Goal: Complete application form

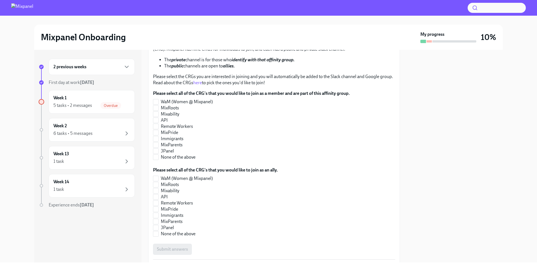
scroll to position [72, 0]
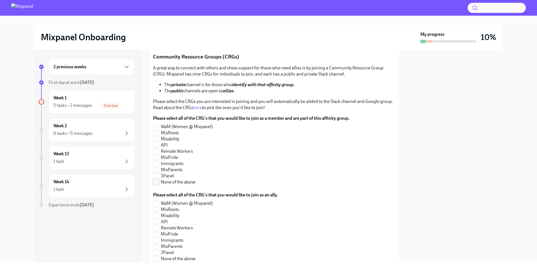
click at [158, 181] on span at bounding box center [156, 182] width 6 height 6
click at [158, 181] on input "None of the above" at bounding box center [155, 181] width 5 height 5
checkbox input "true"
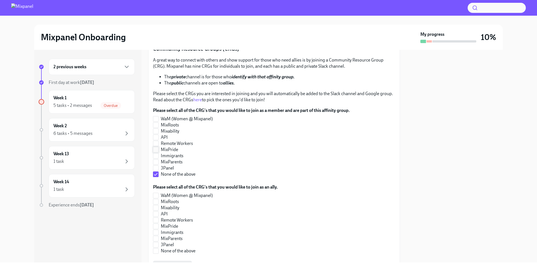
scroll to position [80, 0]
click at [156, 144] on input "Remote Workers" at bounding box center [155, 143] width 5 height 5
checkbox input "true"
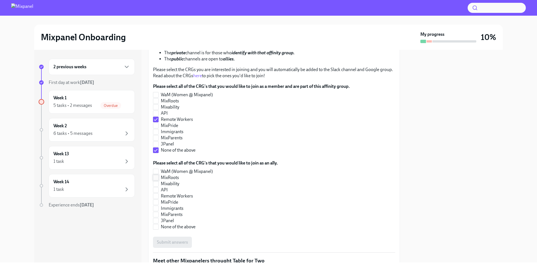
scroll to position [110, 0]
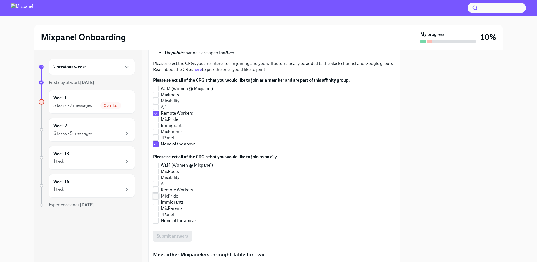
click at [159, 197] on label "MixPride" at bounding box center [213, 196] width 120 height 6
click at [158, 197] on input "MixPride" at bounding box center [155, 195] width 5 height 5
checkbox input "true"
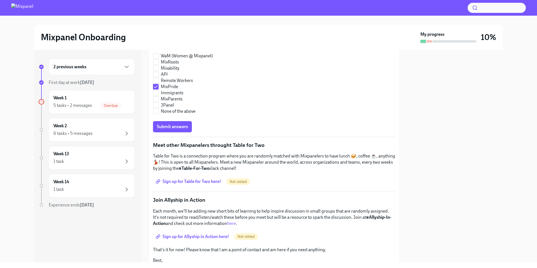
scroll to position [221, 0]
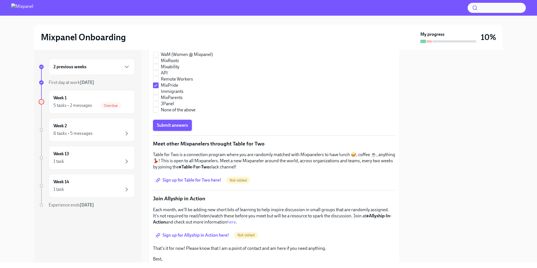
click at [174, 124] on span "Submit answers" at bounding box center [172, 125] width 31 height 6
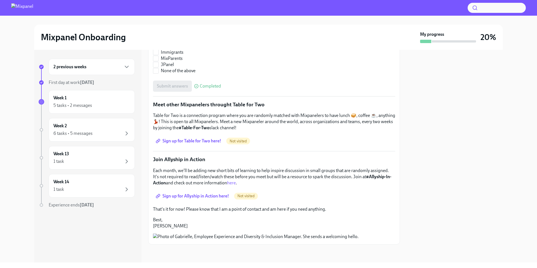
scroll to position [316, 0]
